Goal: Task Accomplishment & Management: Use online tool/utility

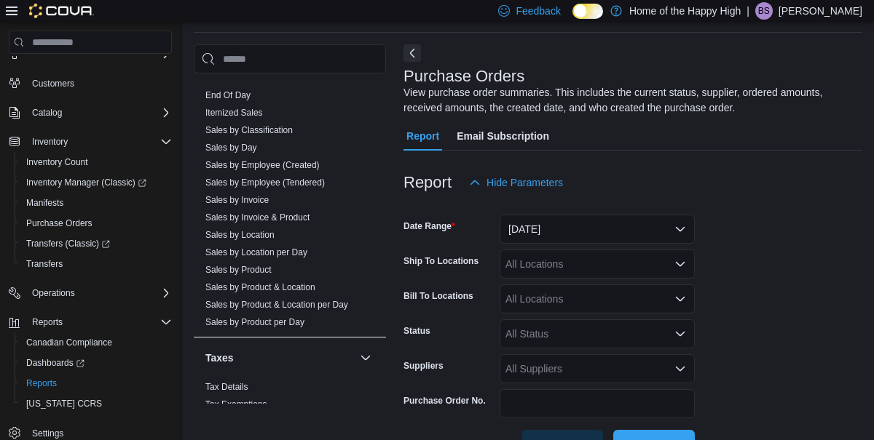
scroll to position [49, 0]
click at [306, 179] on link "Sales by Employee (Tendered)" at bounding box center [264, 182] width 119 height 10
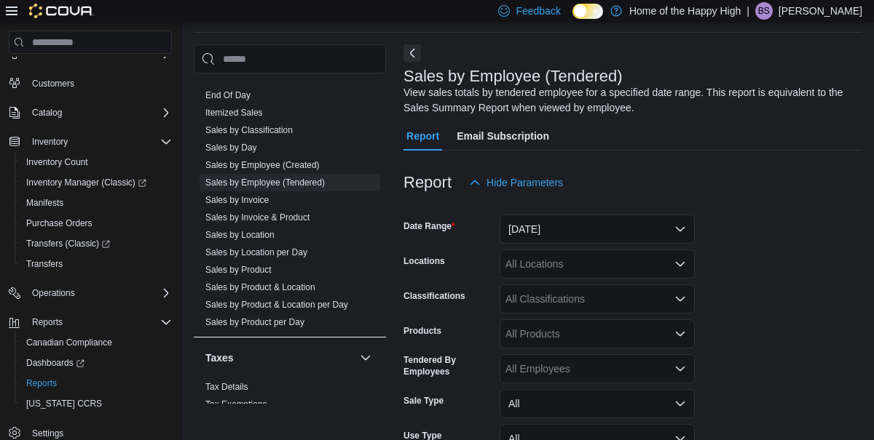
scroll to position [49, 0]
click at [598, 223] on button "[DATE]" at bounding box center [596, 228] width 195 height 29
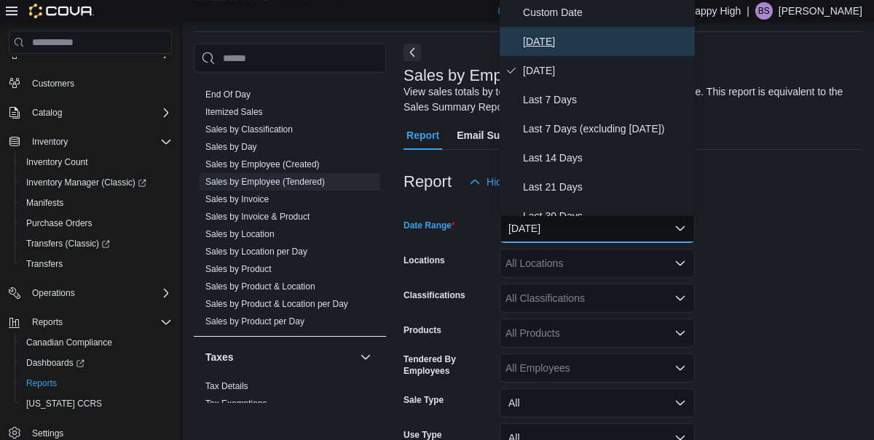
click at [537, 39] on span "[DATE]" at bounding box center [606, 41] width 166 height 17
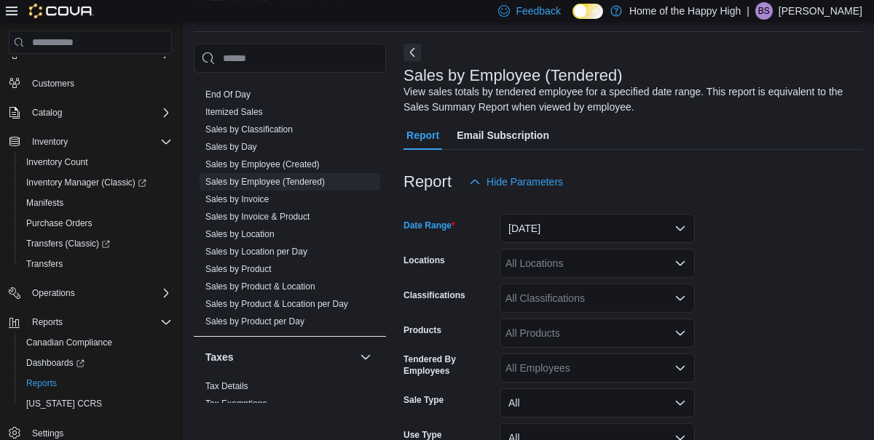
click at [577, 257] on div "All Locations" at bounding box center [596, 263] width 195 height 29
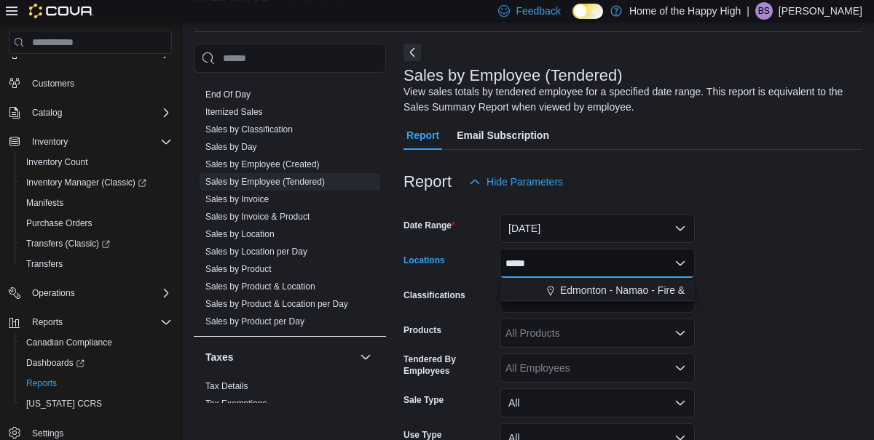
type input "*****"
click at [642, 296] on span "Edmonton - Namao - Fire & Flower" at bounding box center [639, 290] width 158 height 15
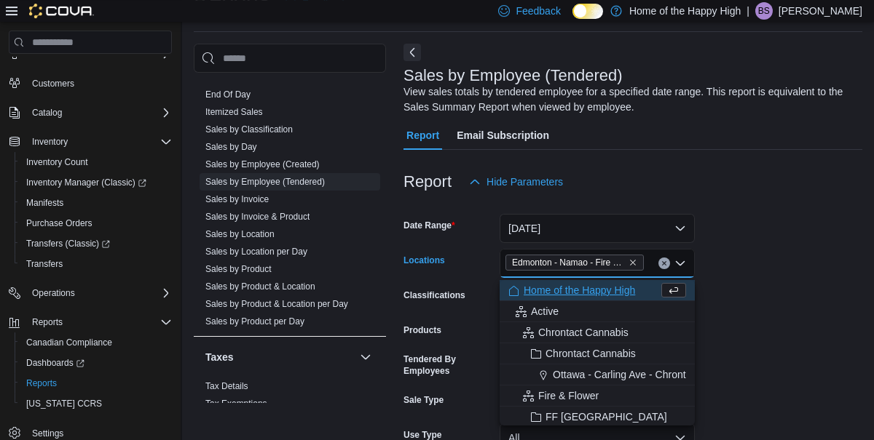
click at [748, 307] on form "Date Range [DATE] Locations [GEOGRAPHIC_DATA] - [GEOGRAPHIC_DATA] - Fire & Flow…" at bounding box center [632, 363] width 459 height 332
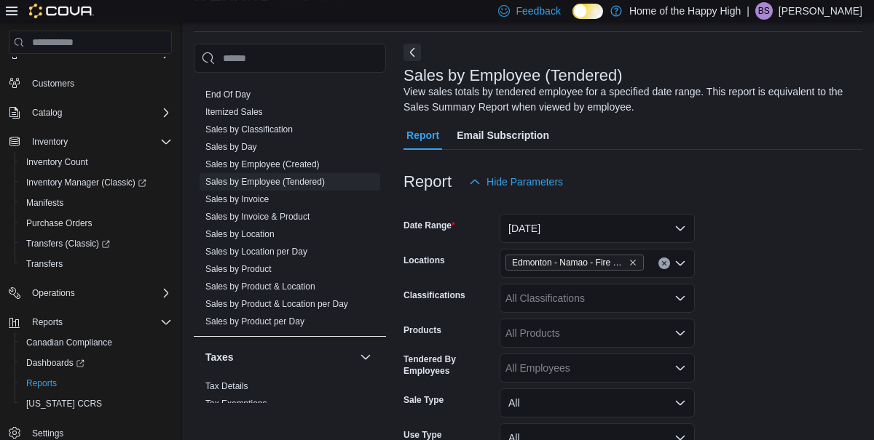
scroll to position [131, 0]
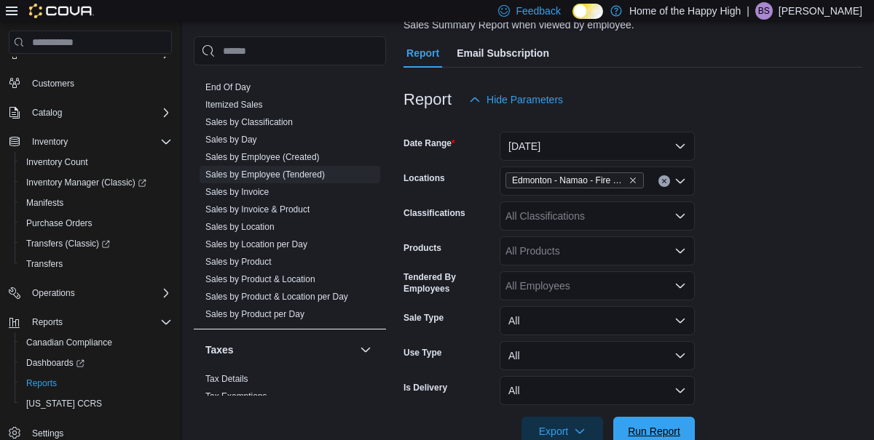
click at [656, 431] on span "Run Report" at bounding box center [653, 431] width 52 height 15
